Goal: Use online tool/utility

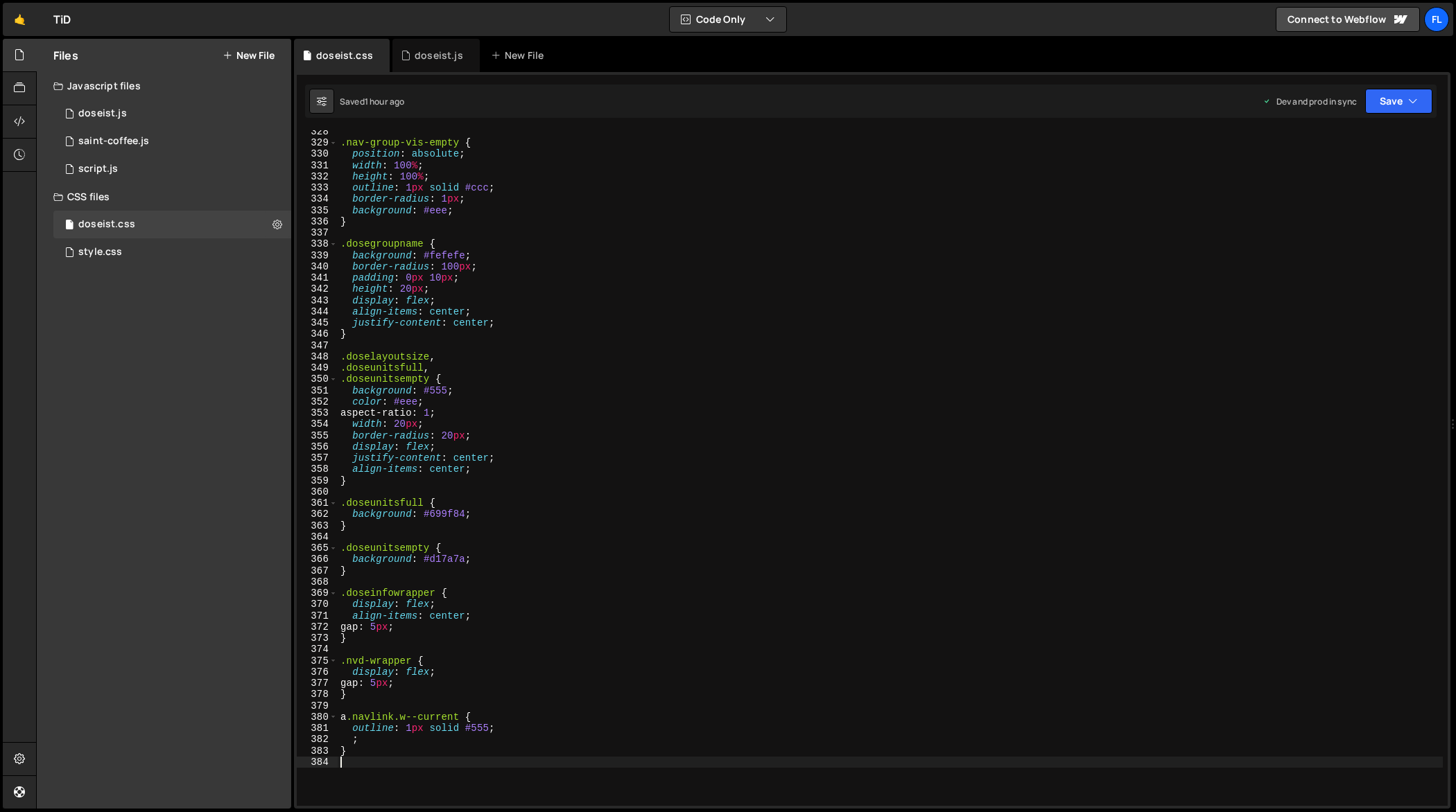
scroll to position [3686, 0]
click at [439, 60] on div "doseist.js" at bounding box center [439, 55] width 49 height 14
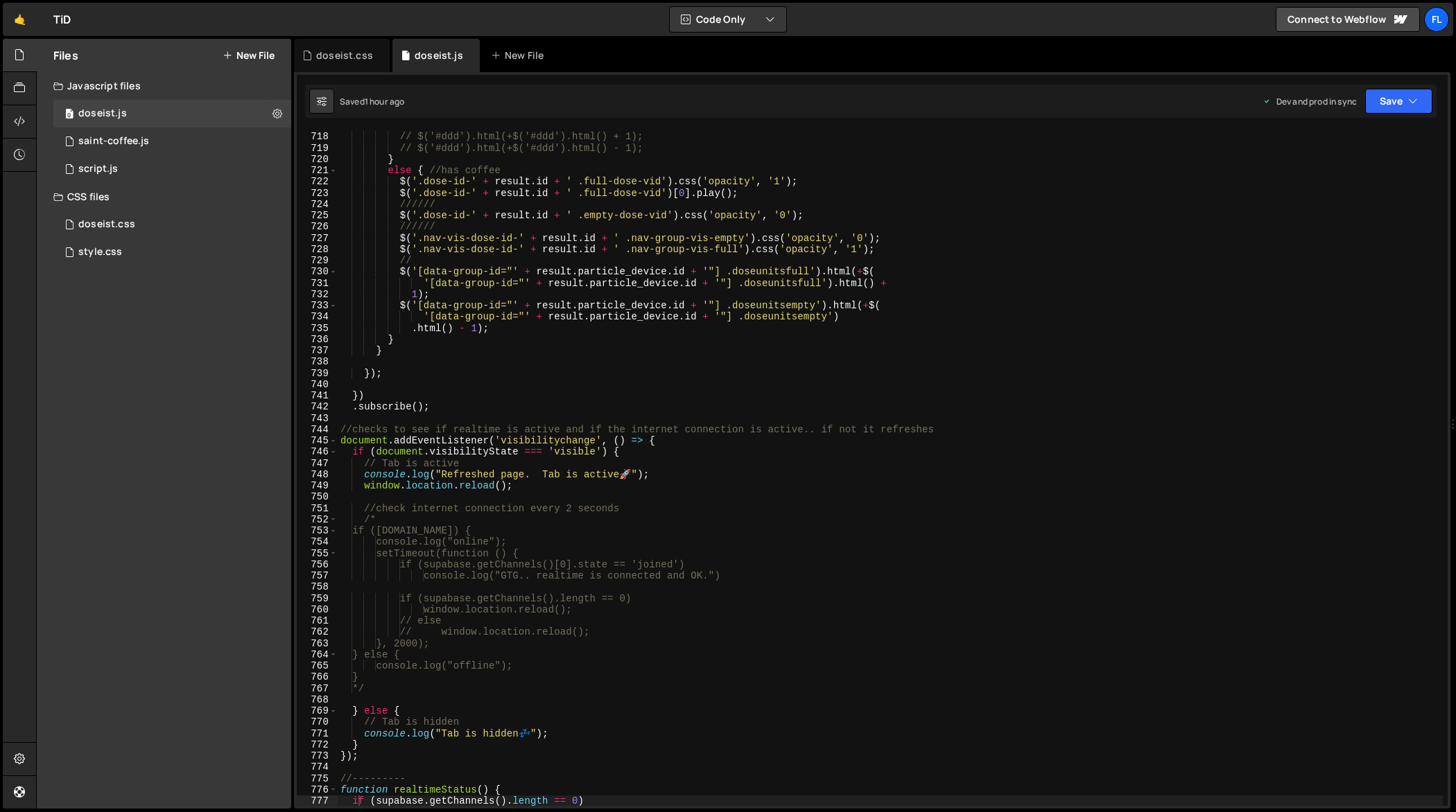
click at [537, 230] on div "//$('[data-group-id="26"] .doseunitsfull').html(+$('[data-group-id="26"] .doseu…" at bounding box center [890, 470] width 1105 height 699
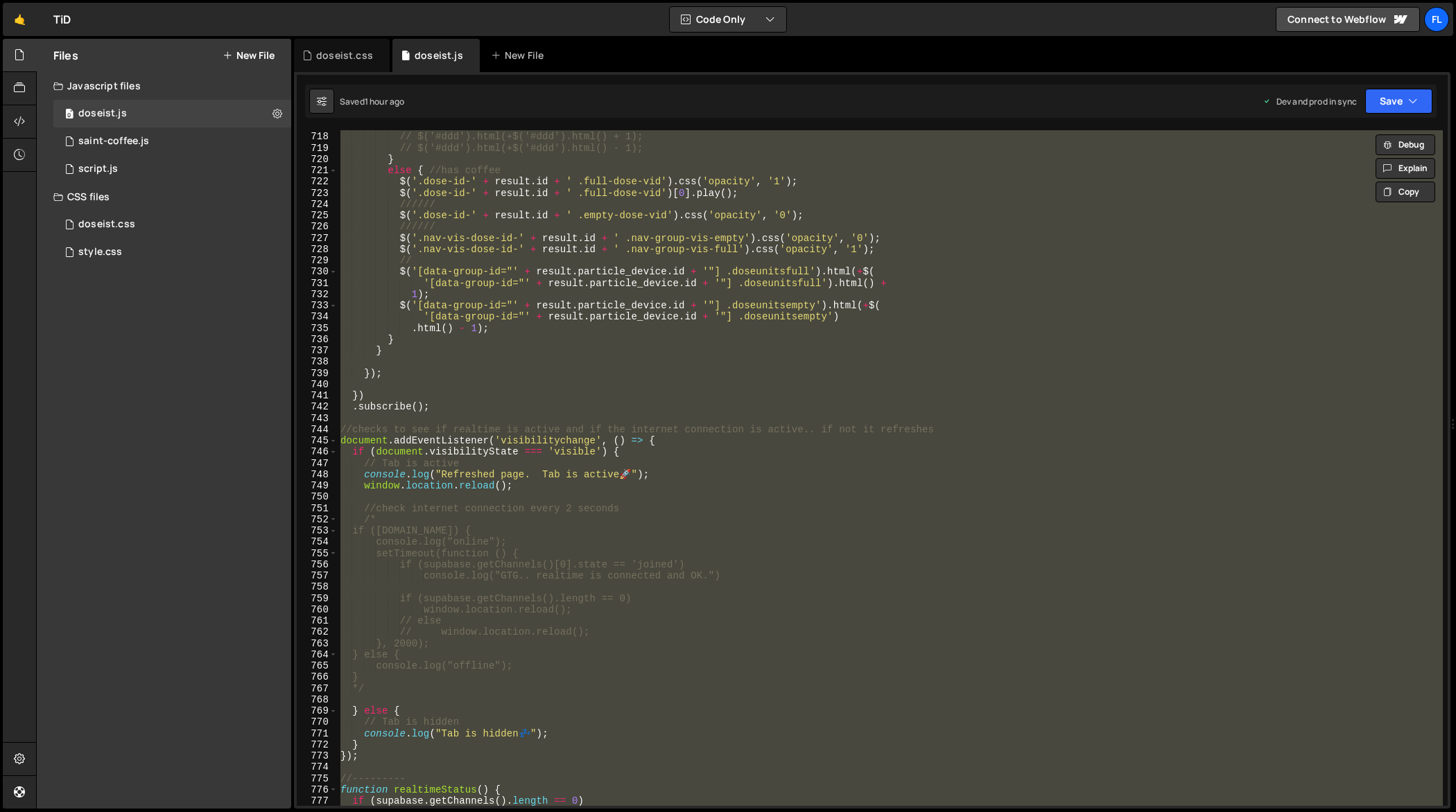
paste textarea
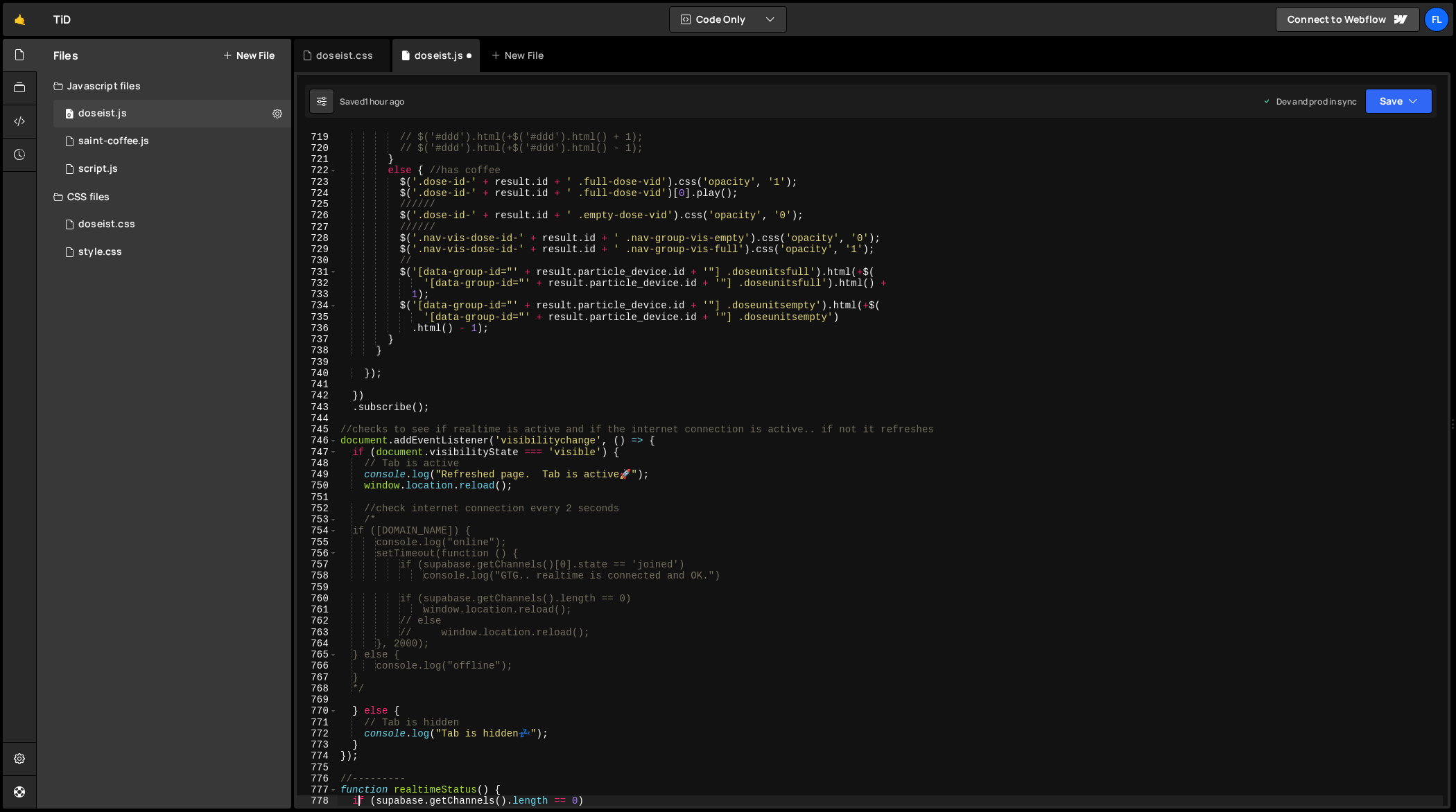
scroll to position [8129, 0]
click at [489, 179] on div "//$('[data-group-id="26"] .doseunitsfull').html(+$('[data-group-id="26"] .doseu…" at bounding box center [890, 470] width 1105 height 699
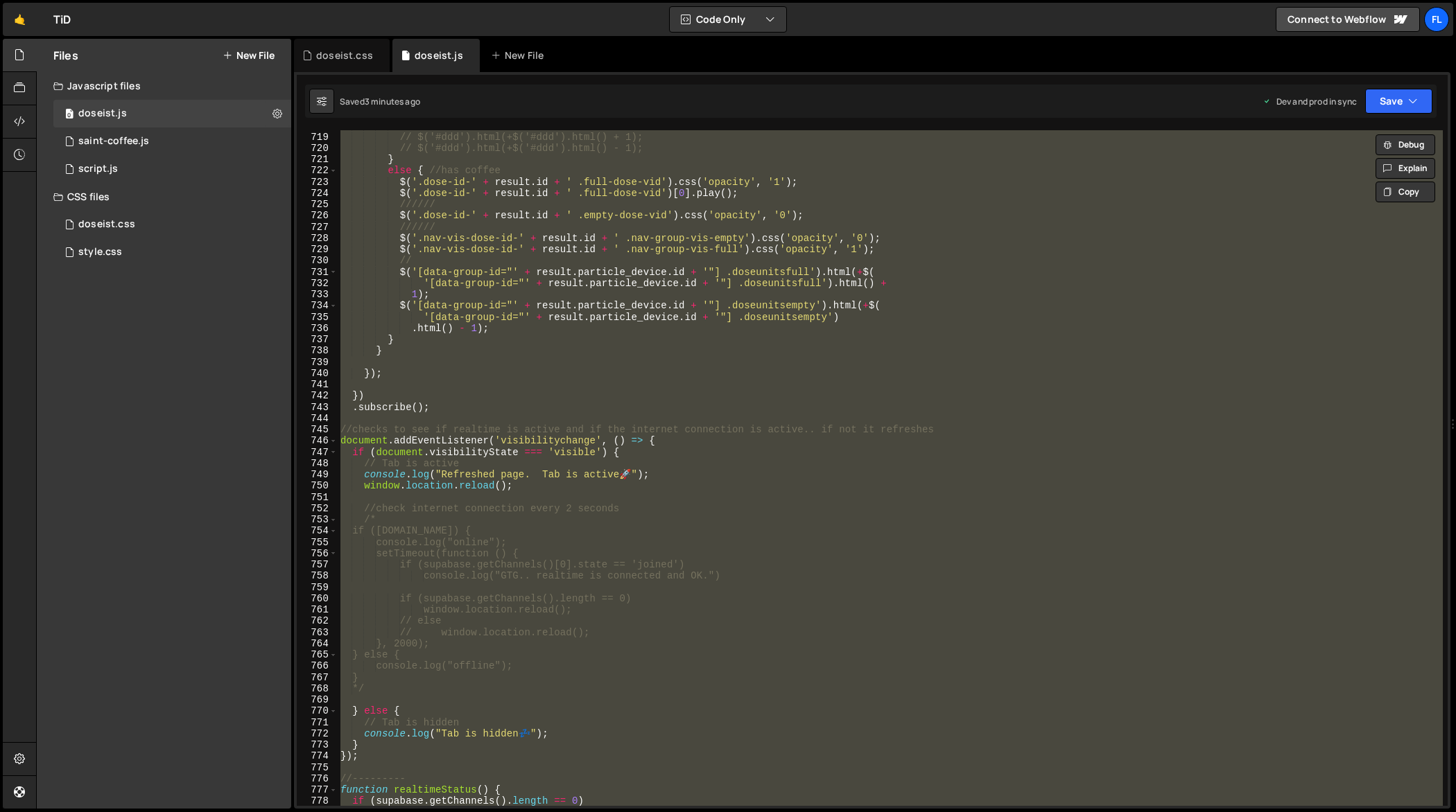
paste textarea
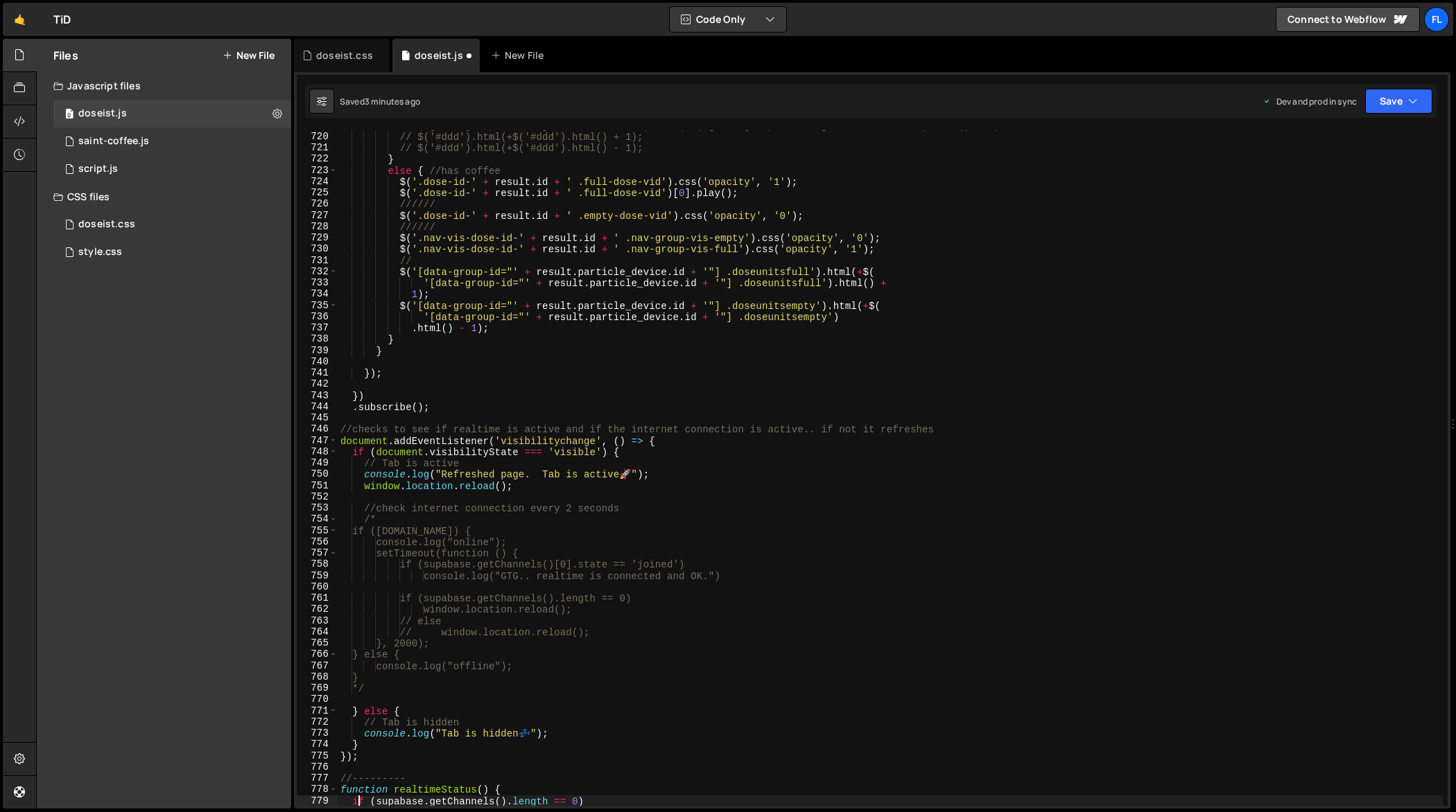
scroll to position [8140, 0]
click at [626, 269] on div "//$('[data-group-id="26"] .doseunitsfull').html(+$('[data-group-id="26"] .doseu…" at bounding box center [890, 470] width 1105 height 699
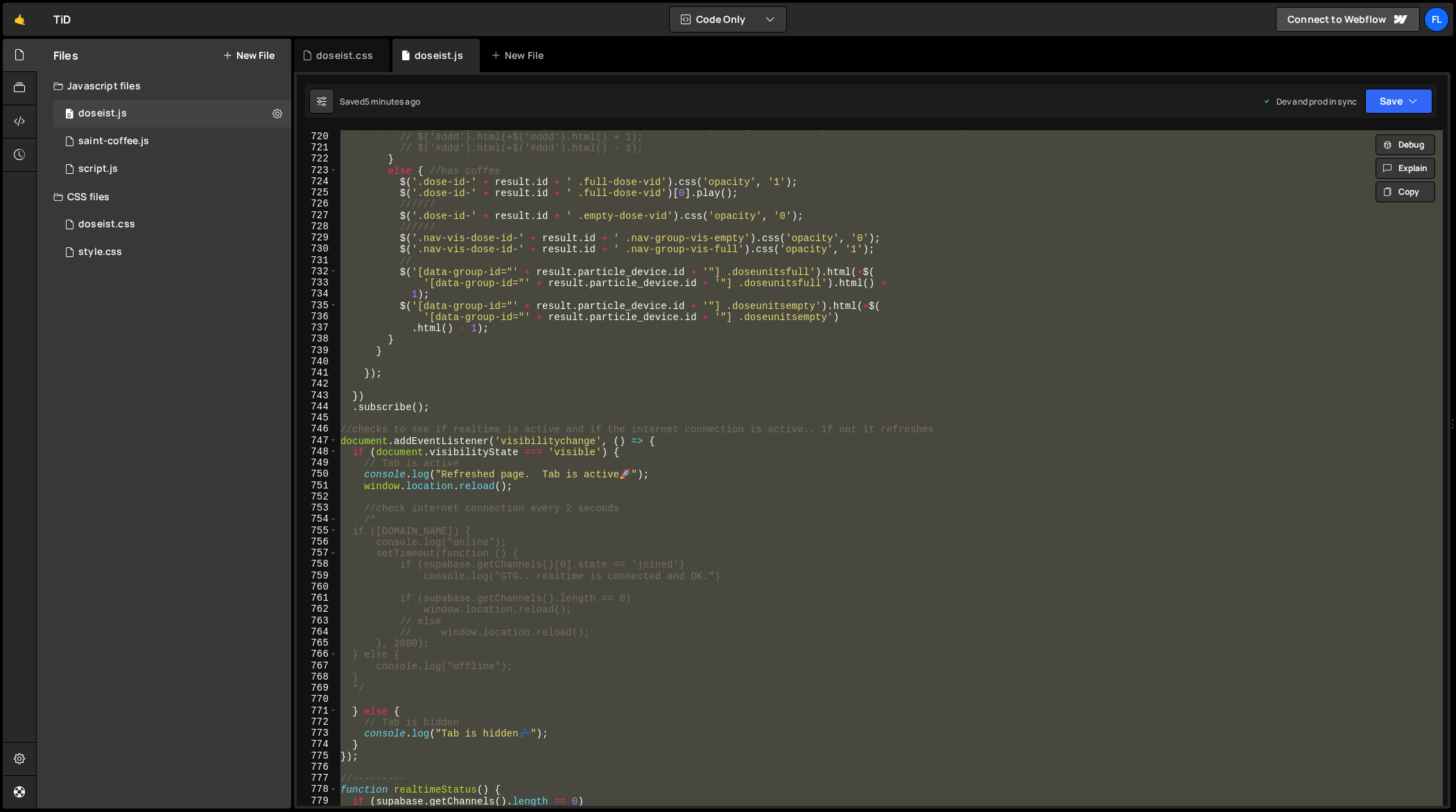
paste textarea
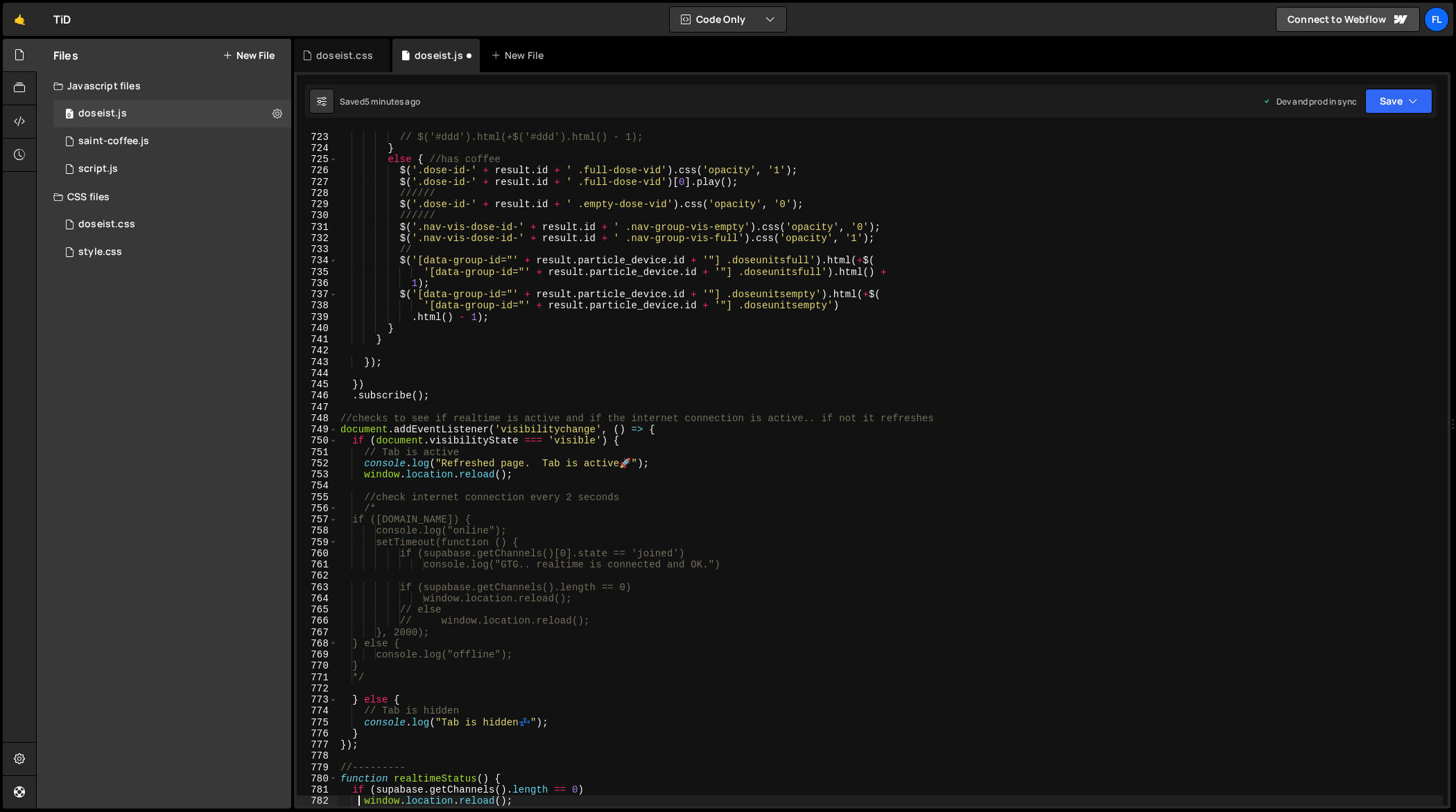
scroll to position [8174, 0]
click at [582, 301] on div "// $('#ddd').html(+$('#ddd').html() + 1); // $('#ddd').html(+$('#ddd').html() -…" at bounding box center [890, 470] width 1105 height 699
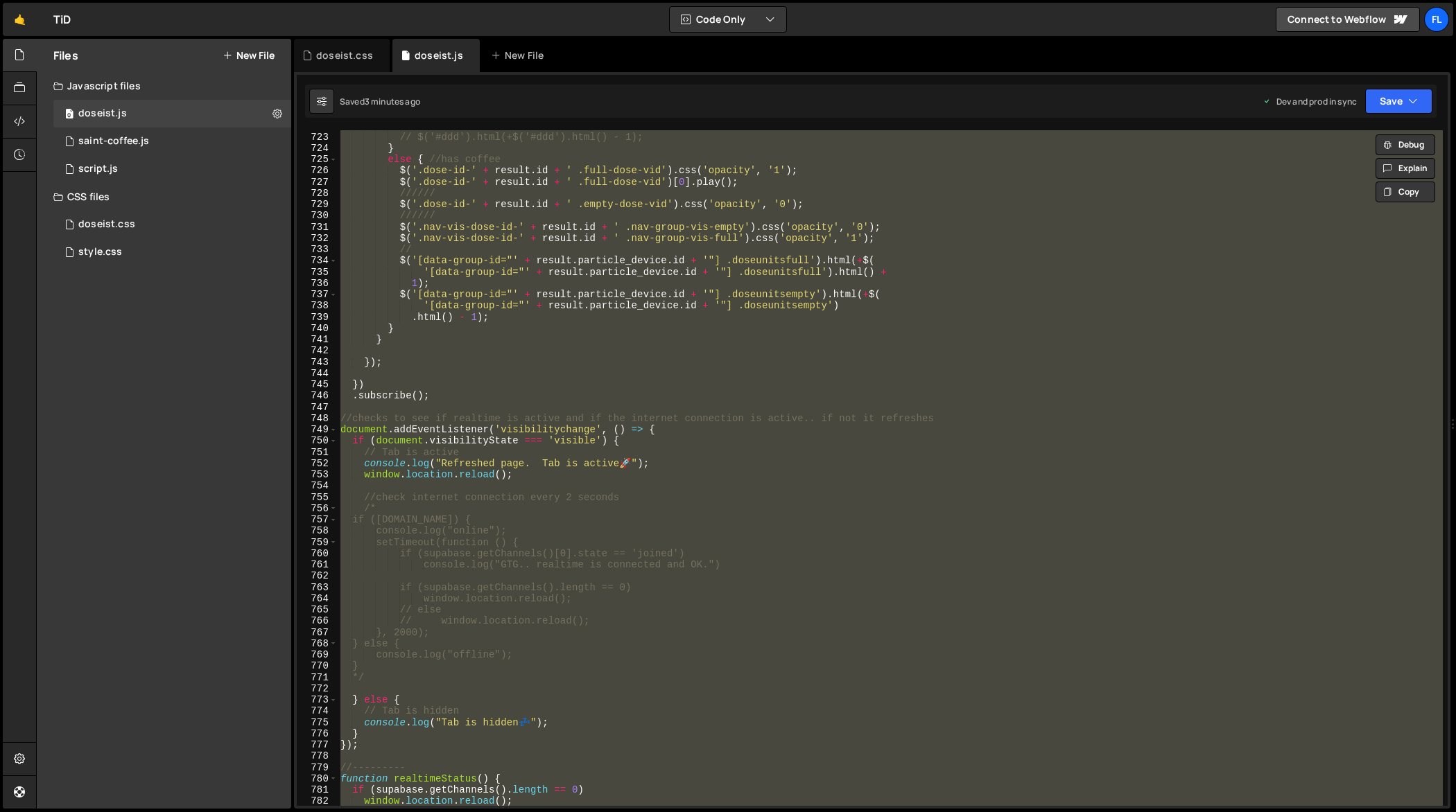
paste textarea
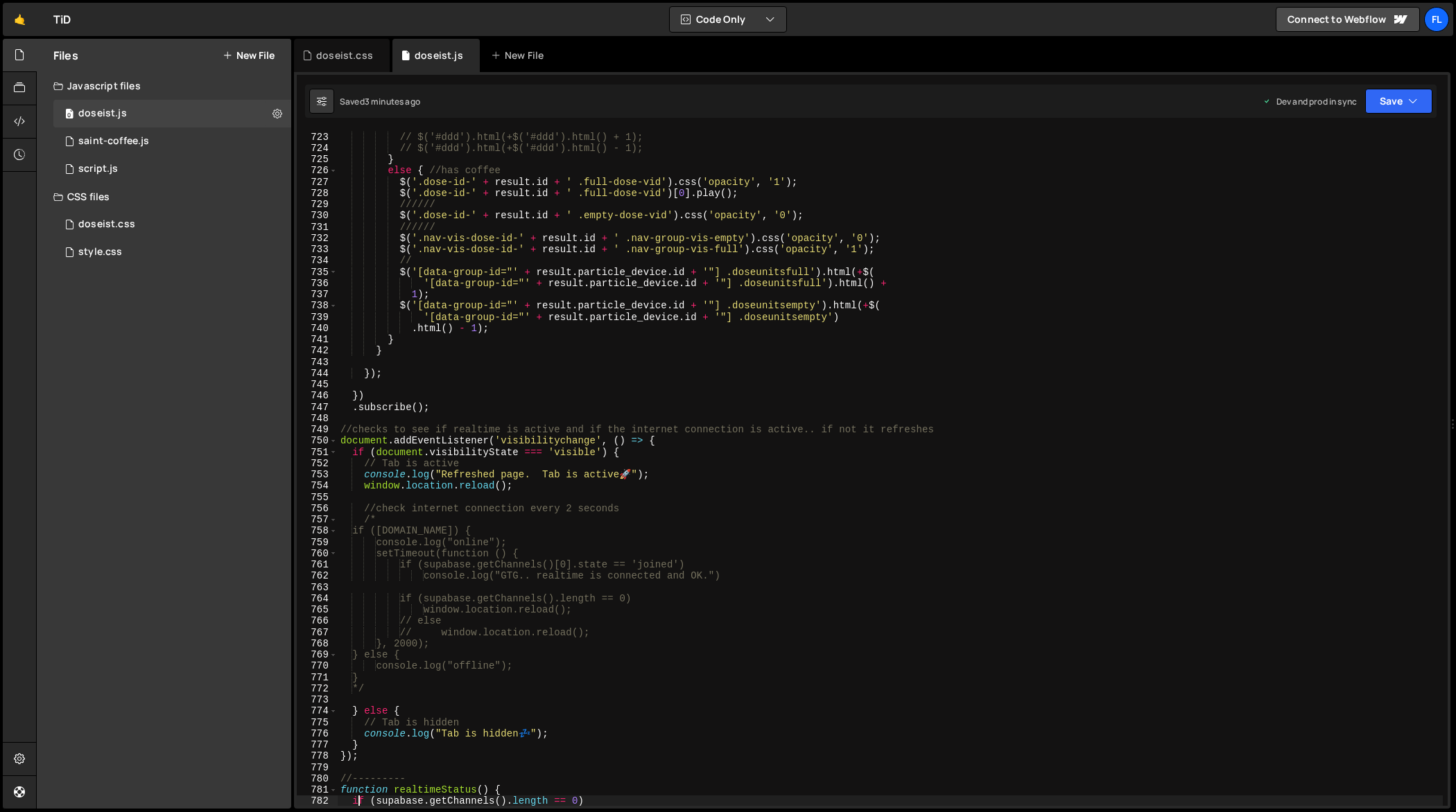
click at [597, 295] on div "//$('[data-group-id="26"] .doseunitsfull').html(+$('[data-group-id="26"] .doseu…" at bounding box center [890, 470] width 1105 height 699
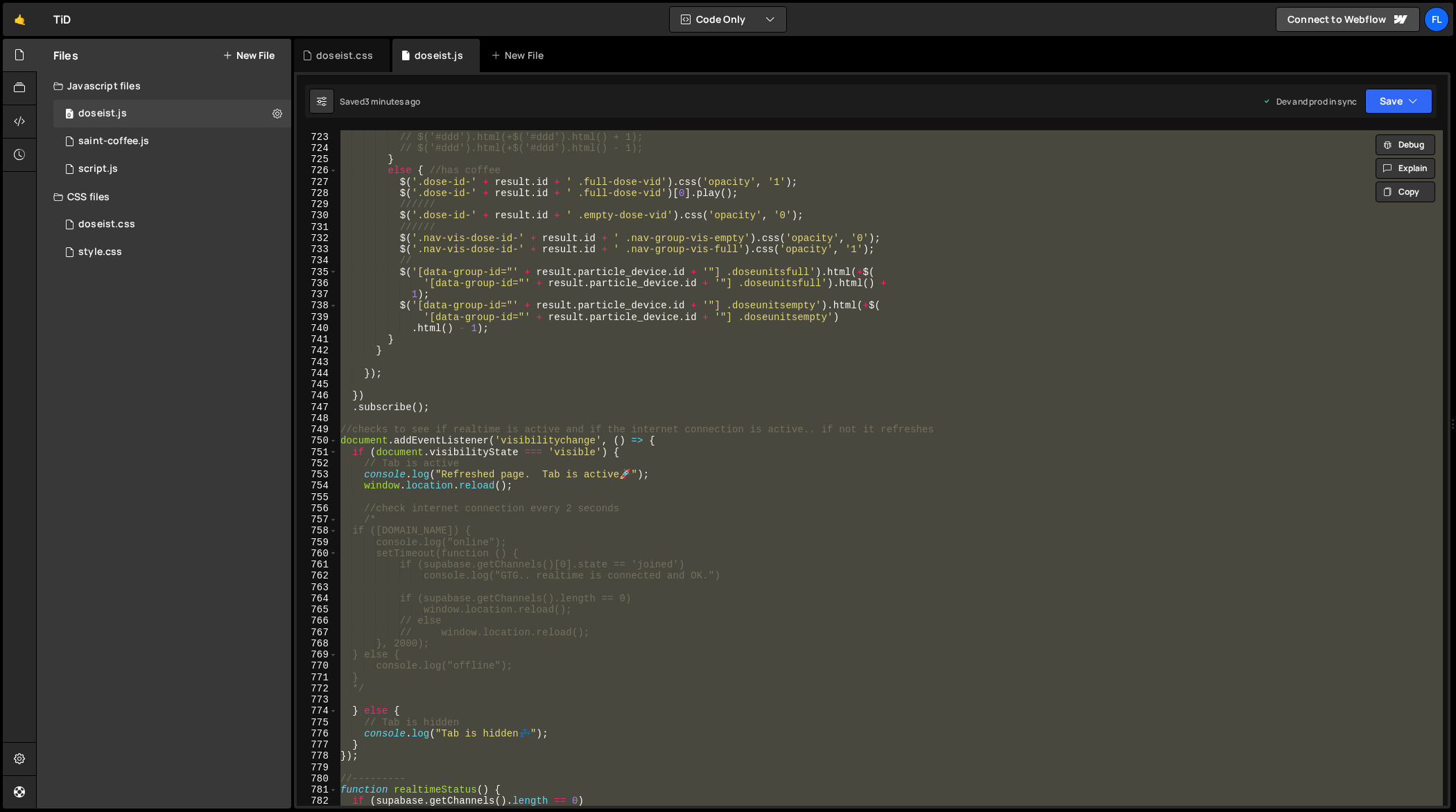
paste textarea
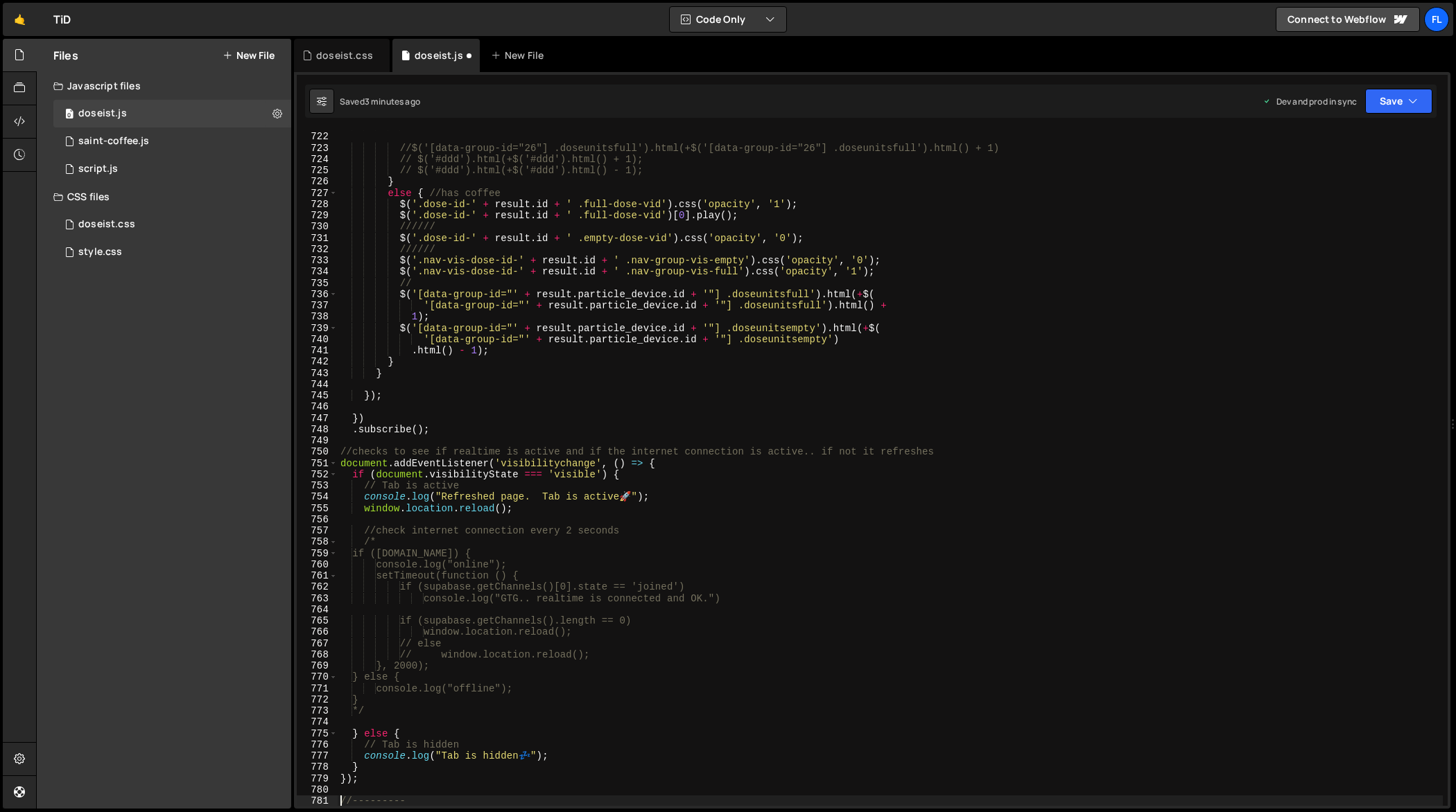
scroll to position [8162, 0]
click at [581, 305] on div ". html ( ) + 1 ) ; //$('[data-group-id="26"] .doseunitsfull').html(+$('[data-gr…" at bounding box center [890, 470] width 1105 height 699
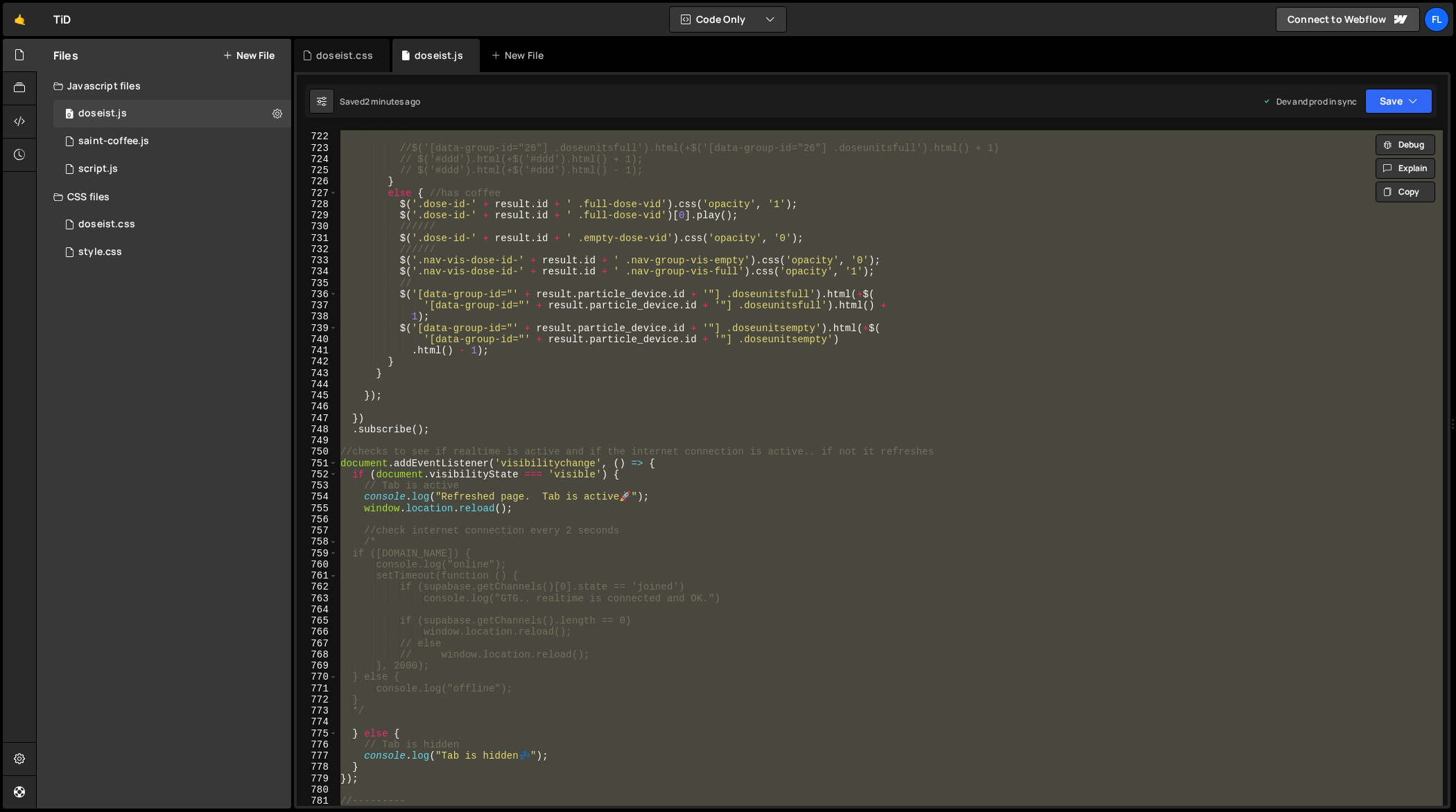
paste textarea
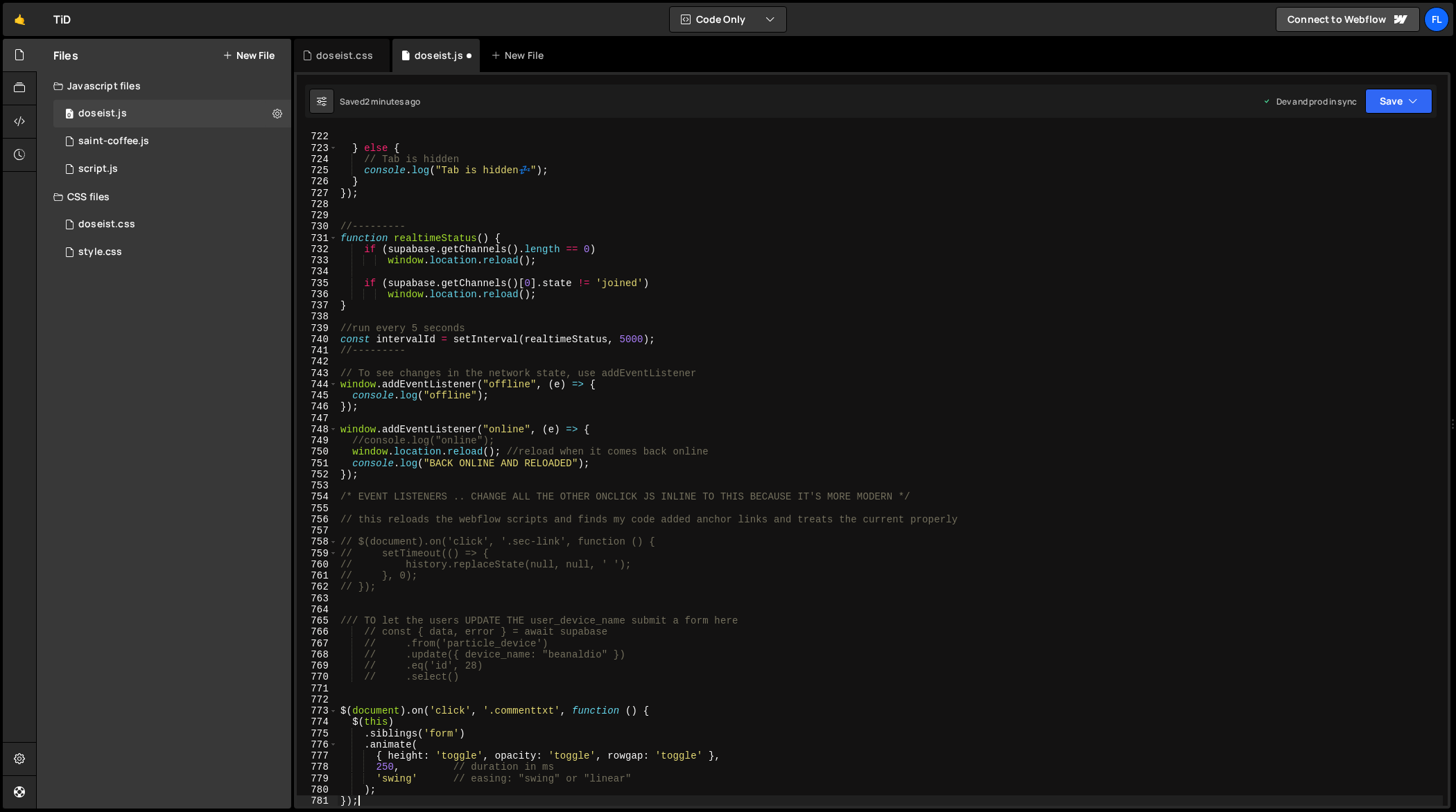
type textarea "//---------"
